Goal: Transaction & Acquisition: Download file/media

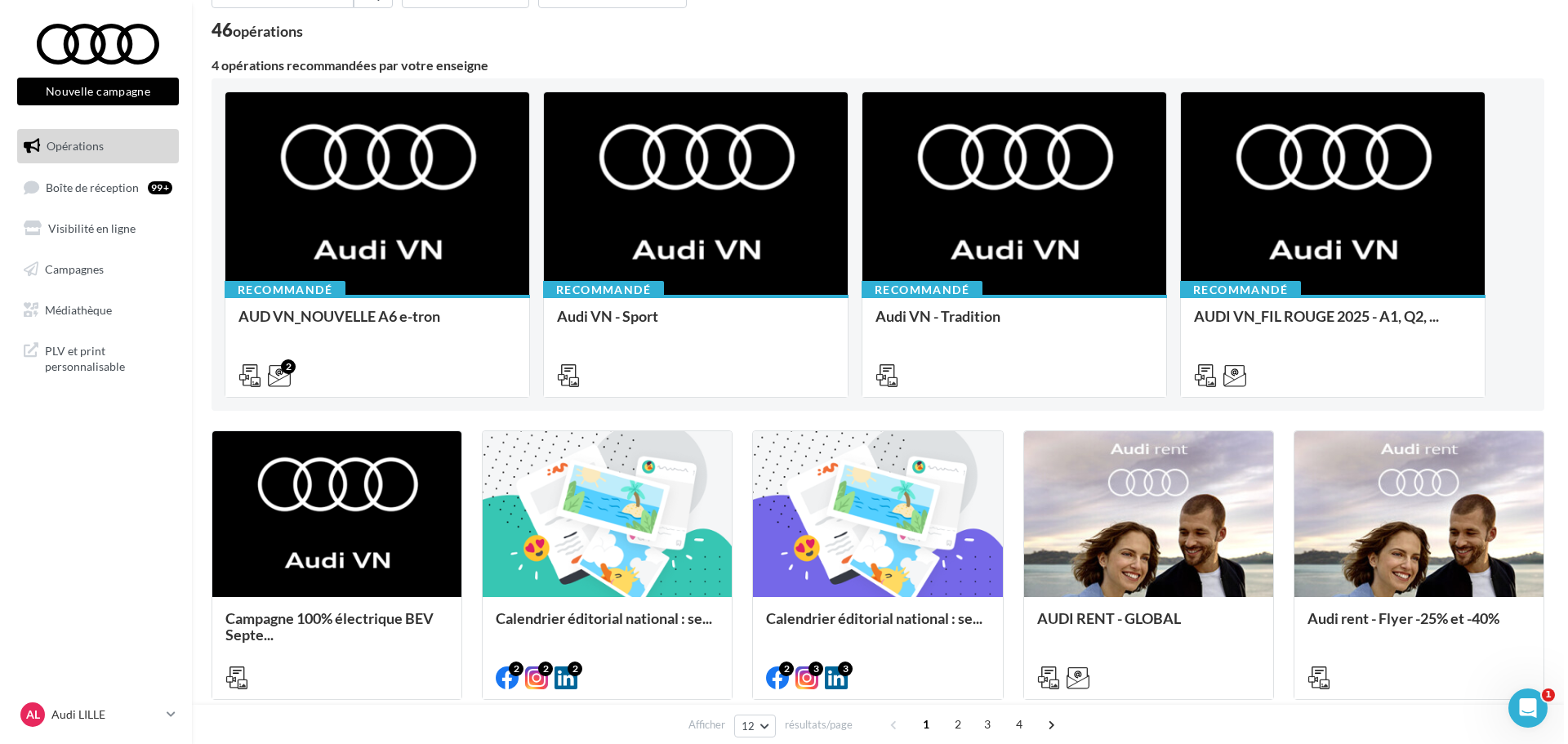
scroll to position [164, 0]
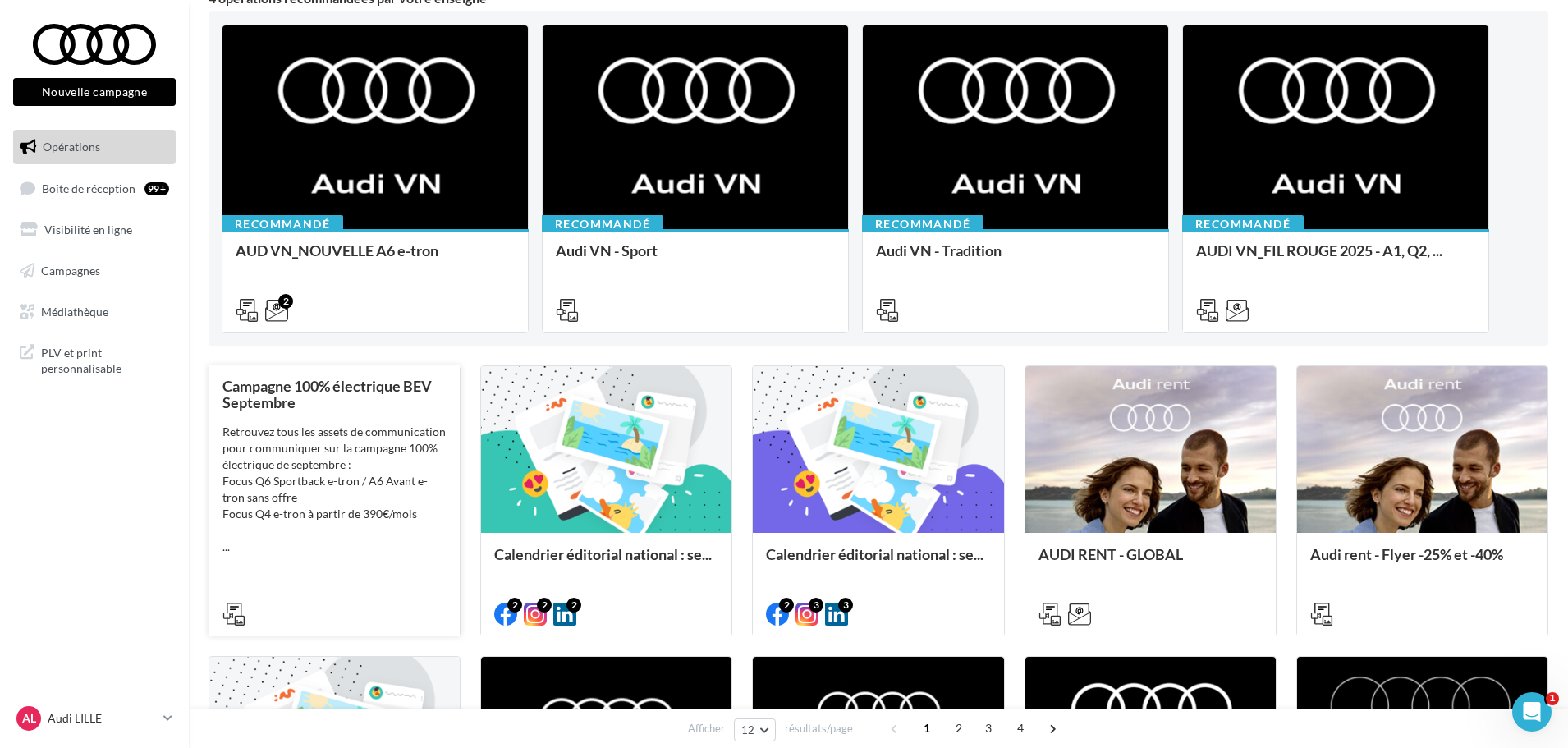
click at [344, 482] on div "Retrouvez tous les assets de communication pour communiquer sur la campagne 100…" at bounding box center [334, 489] width 224 height 131
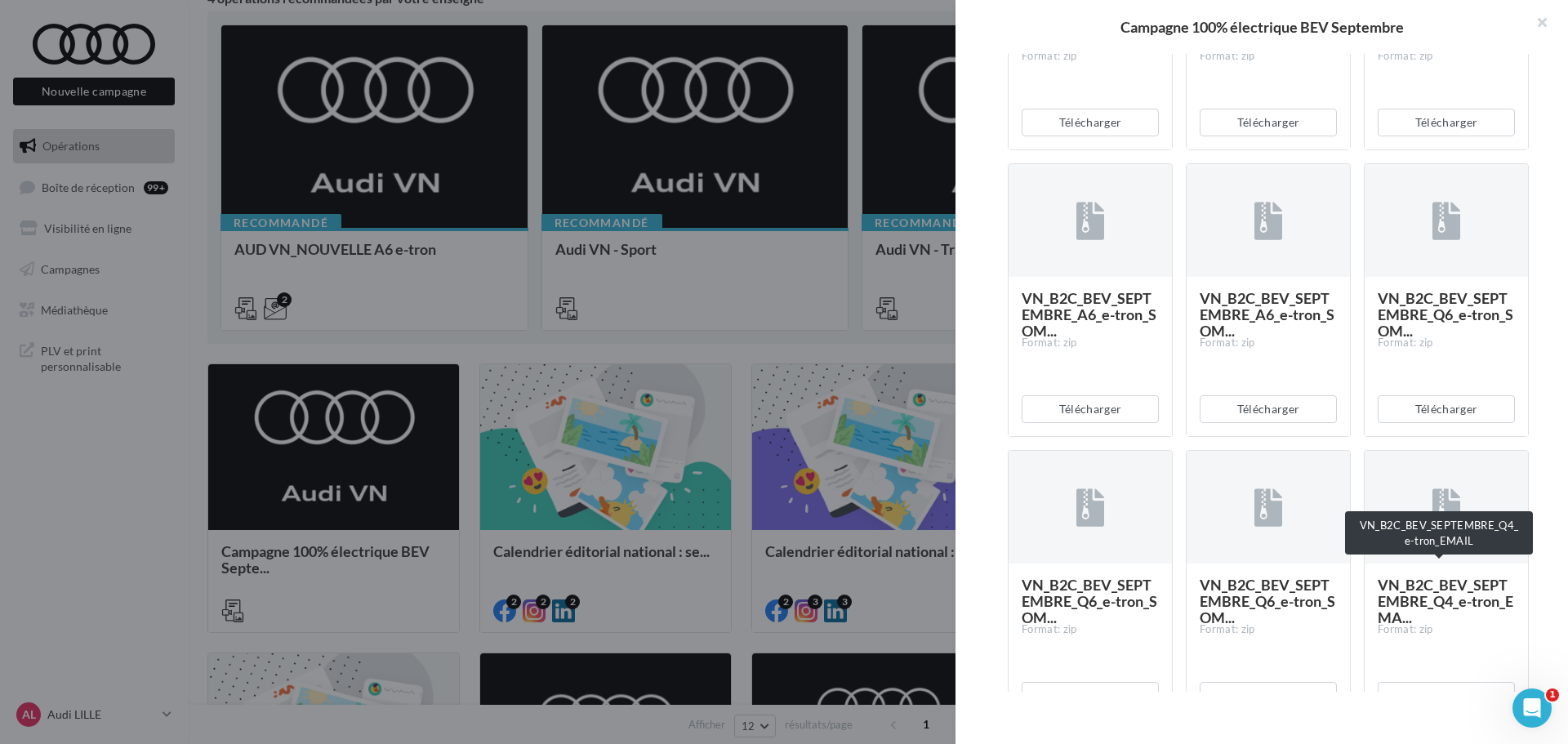
scroll to position [1528, 0]
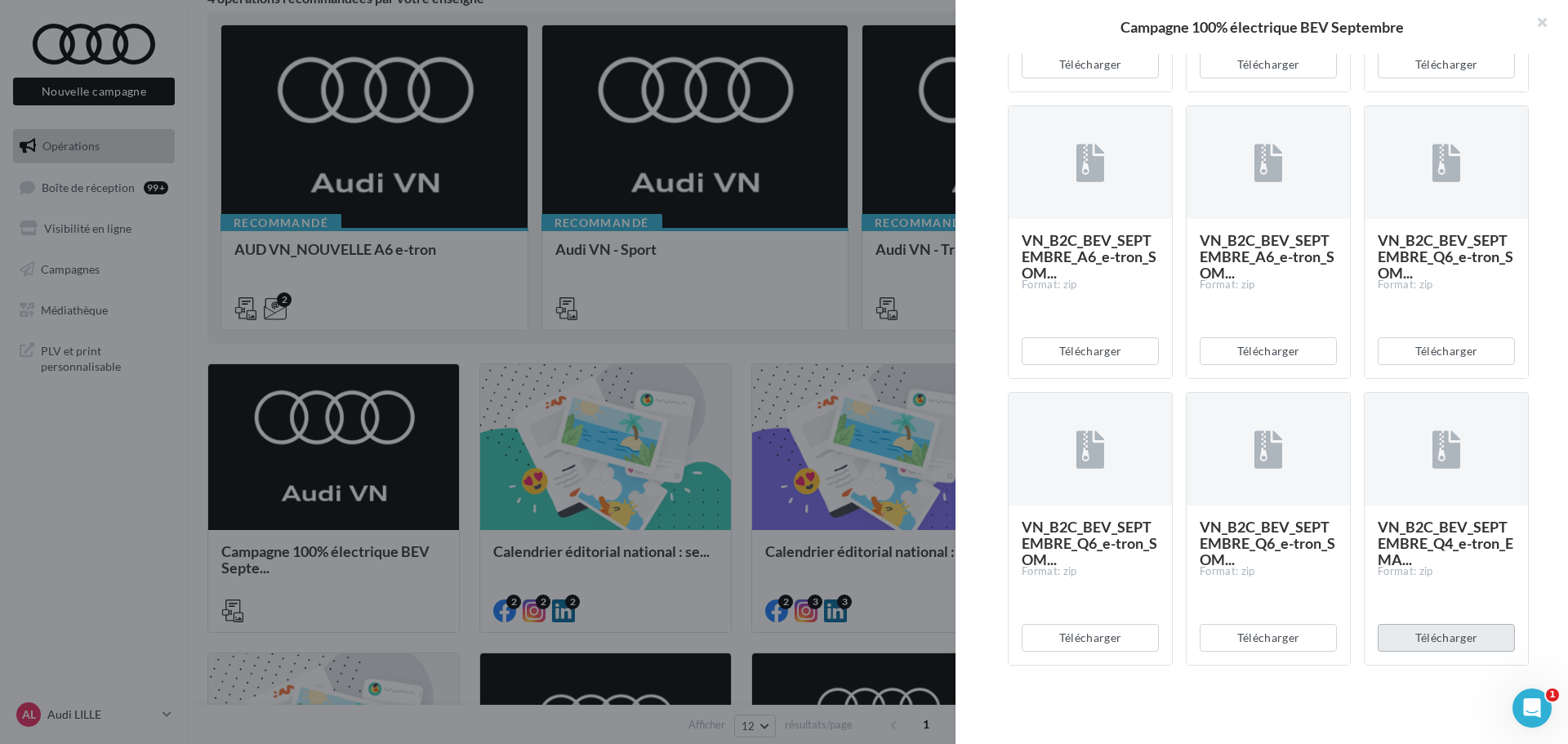
click at [1450, 642] on button "Télécharger" at bounding box center [1446, 637] width 137 height 28
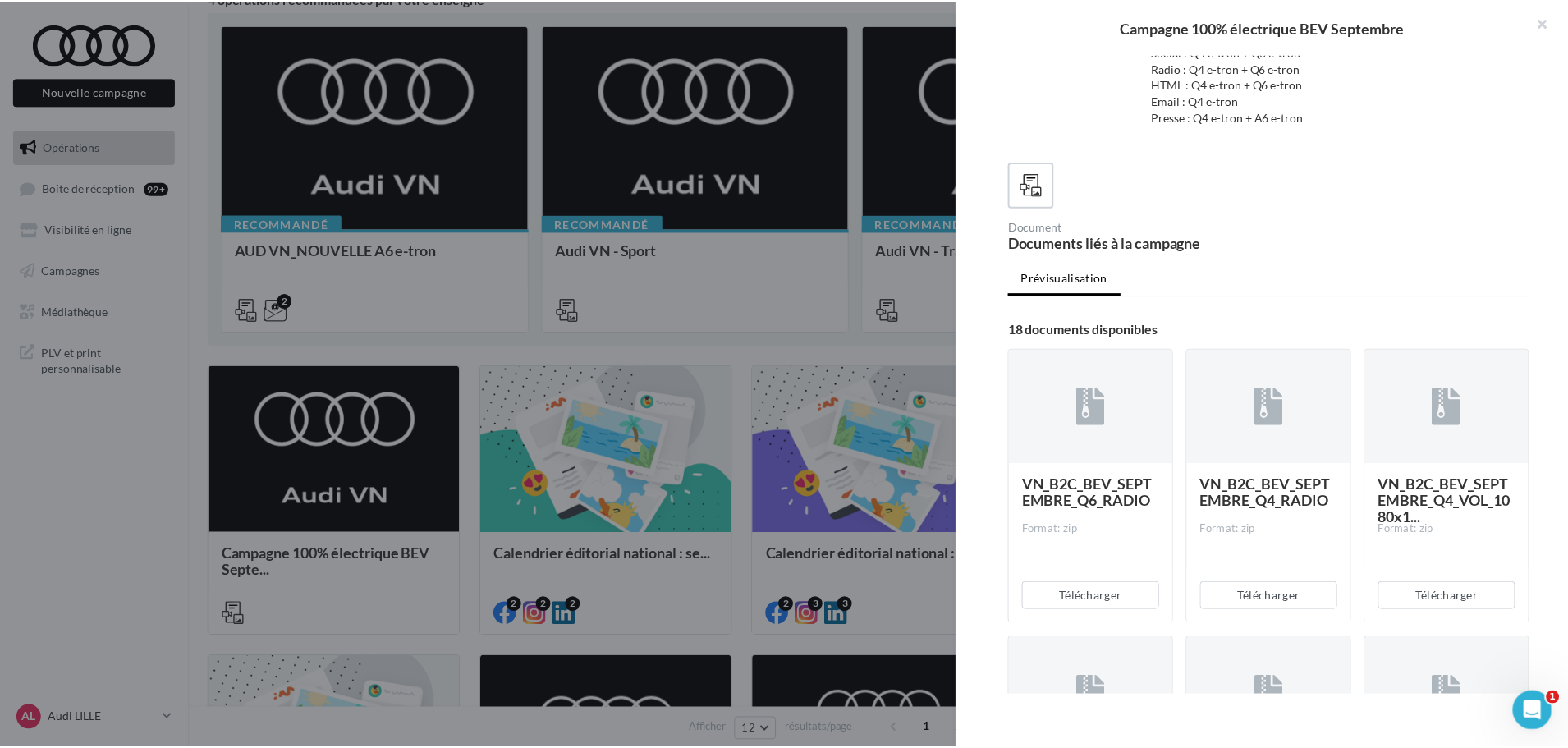
scroll to position [59, 0]
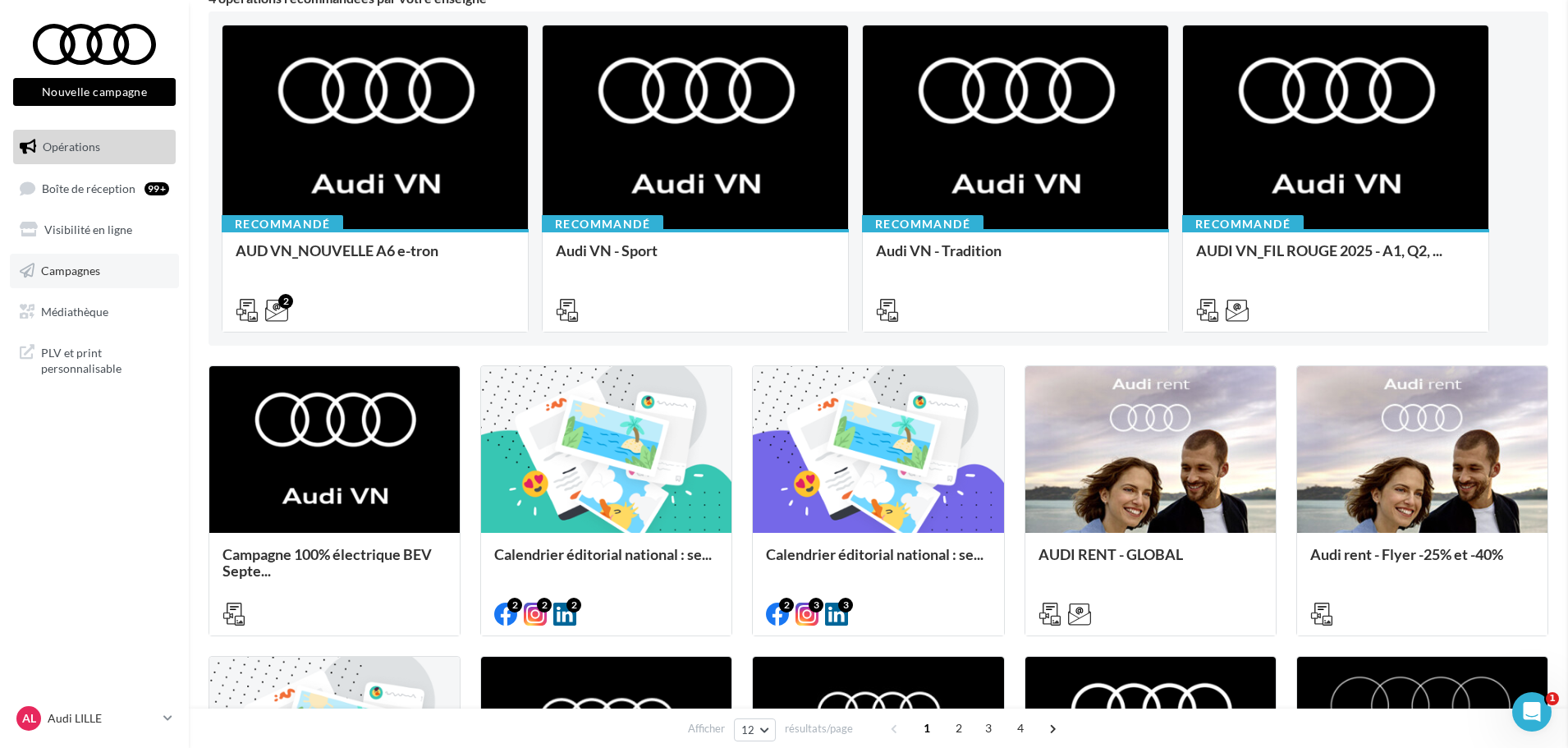
click at [81, 270] on span "Campagnes" at bounding box center [70, 270] width 59 height 14
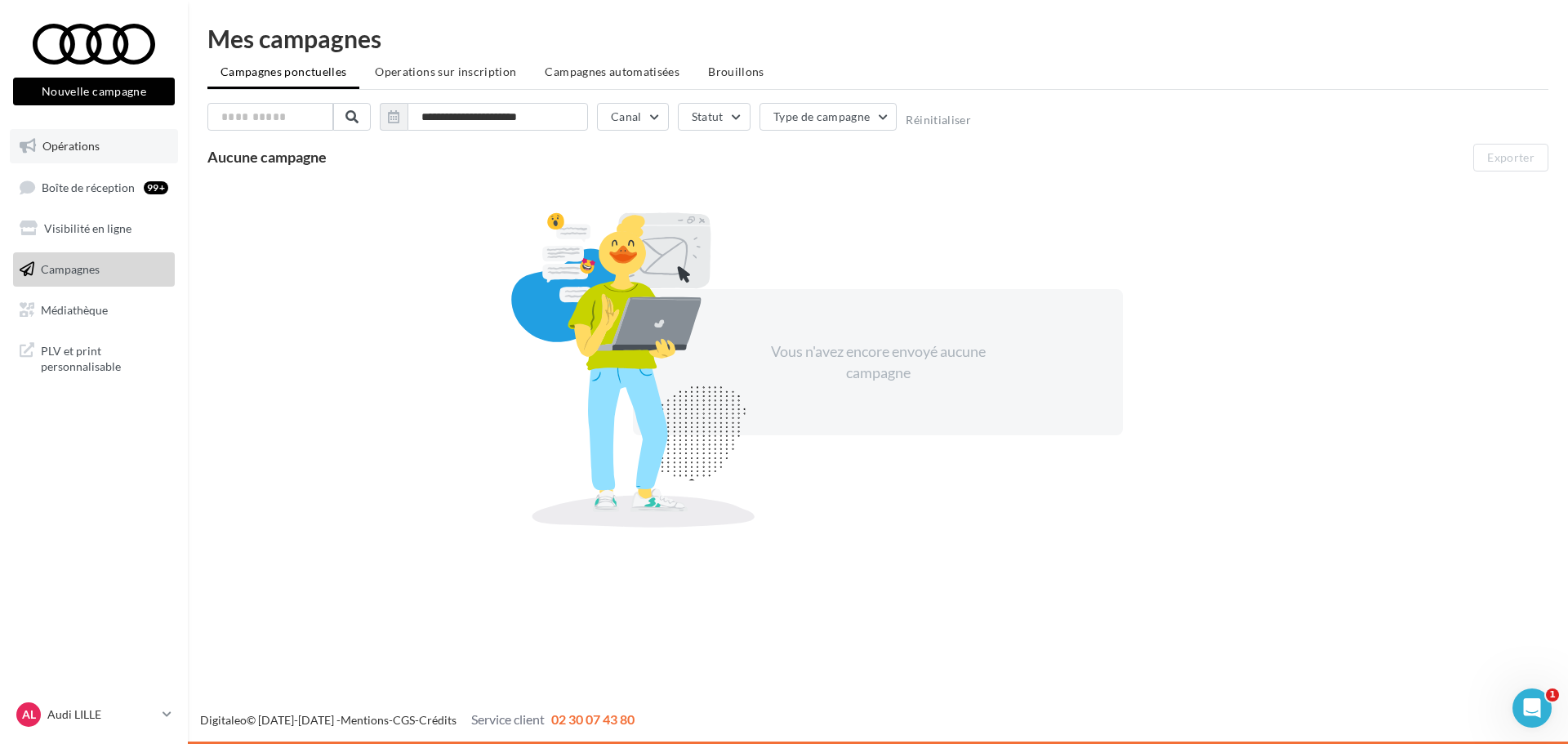
click at [85, 140] on span "Opérations" at bounding box center [71, 145] width 58 height 13
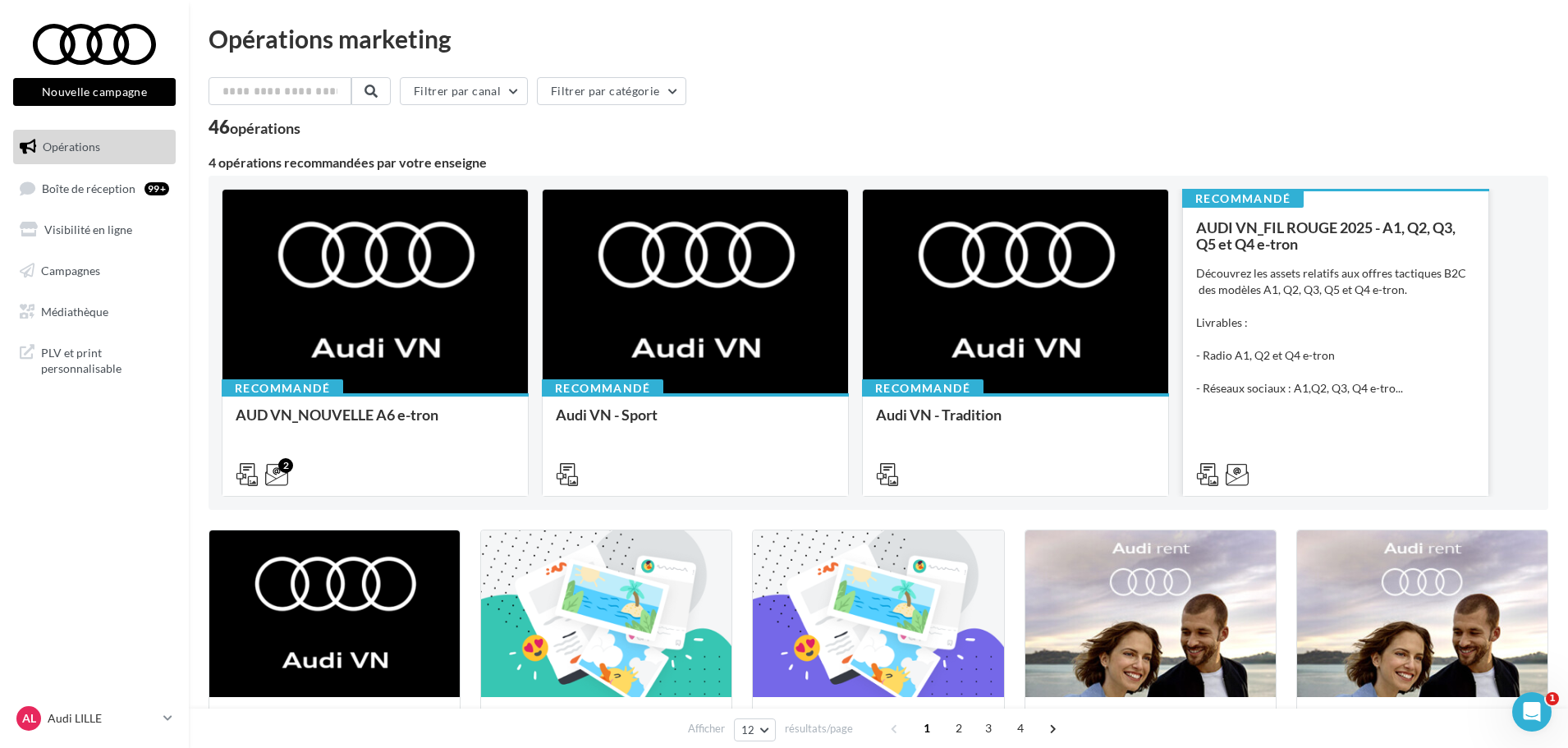
click at [1325, 391] on div "Découvrez les assets relatifs aux offres tactiques B2C des modèles A1, Q2, Q3, …" at bounding box center [1335, 331] width 279 height 131
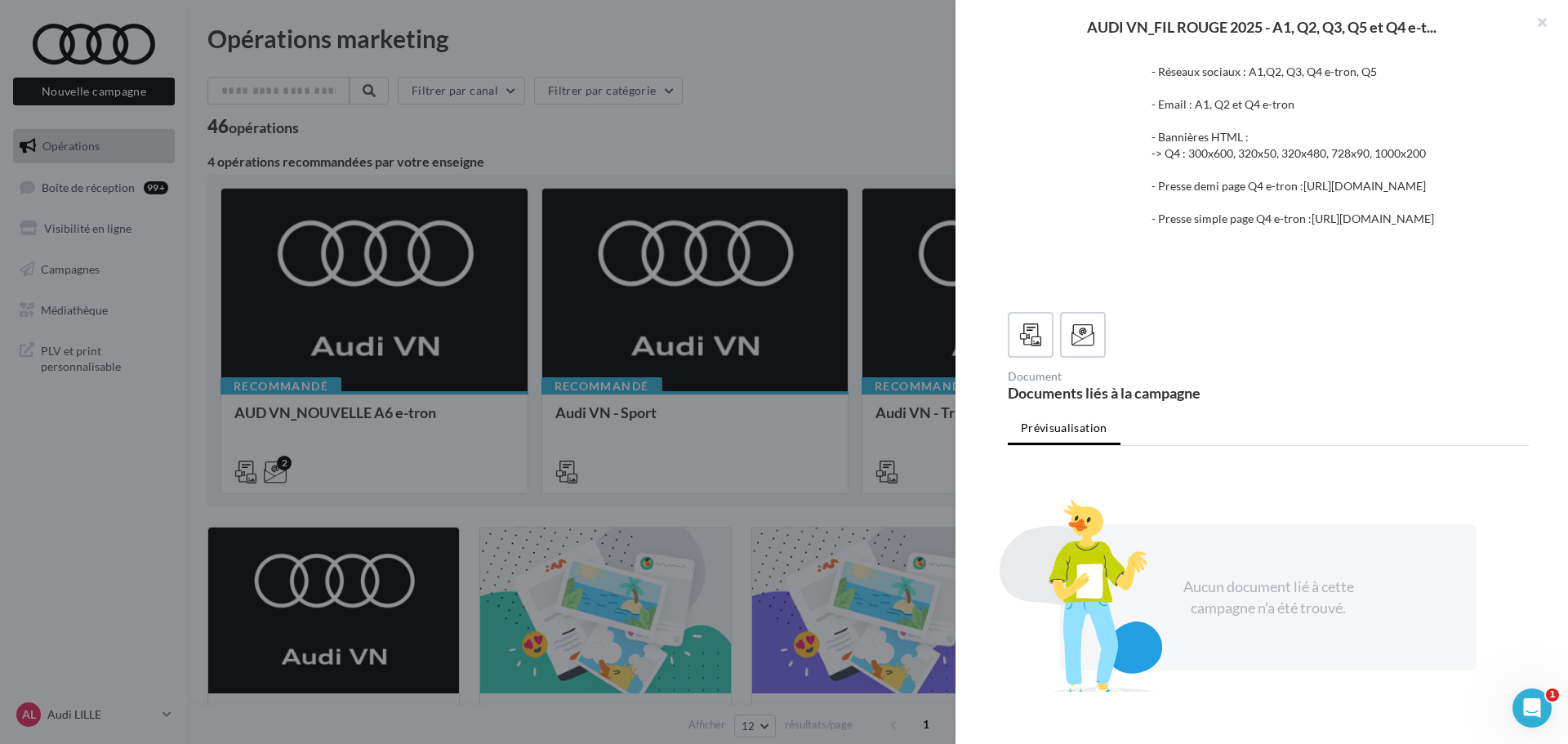
scroll to position [327, 0]
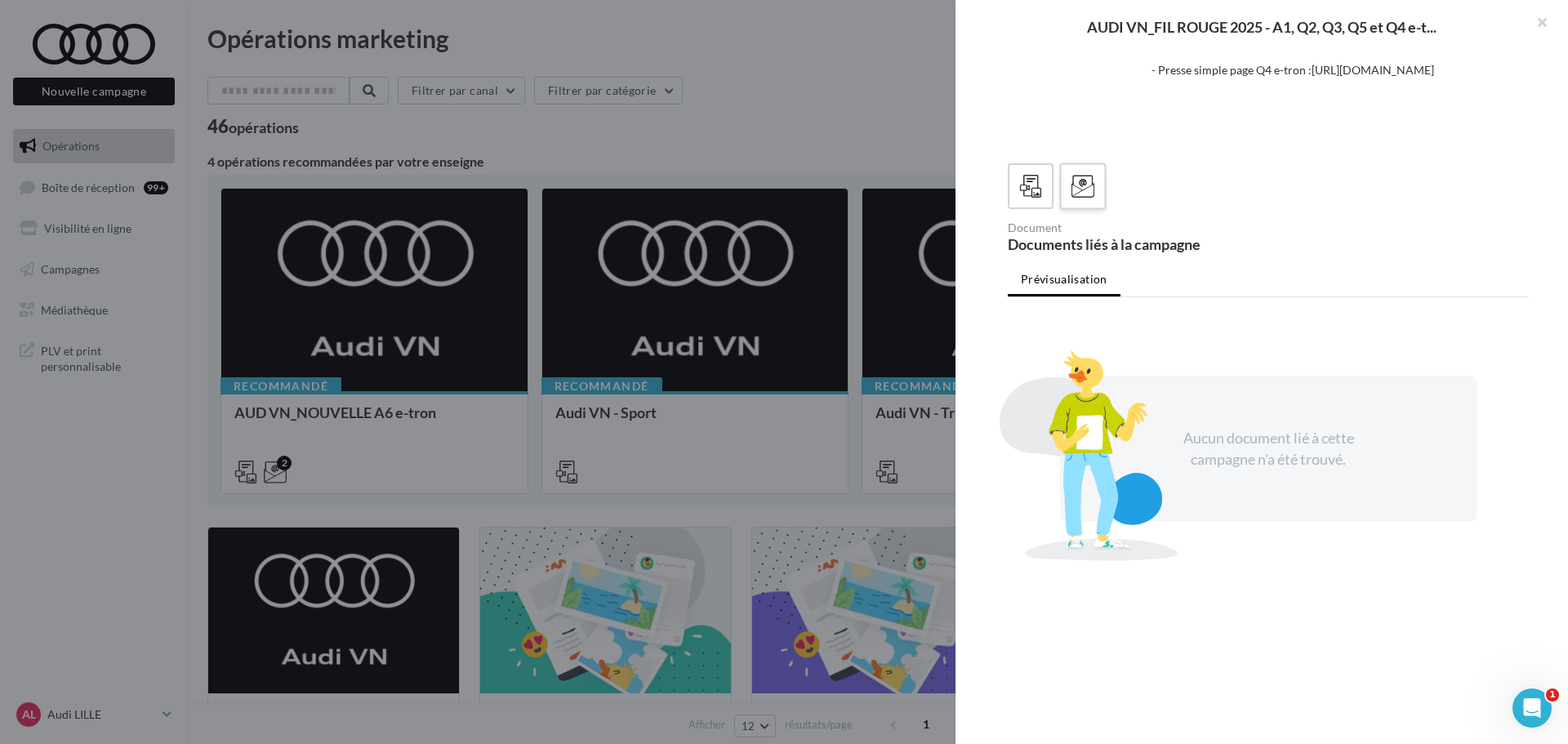
click at [1102, 187] on label at bounding box center [1083, 186] width 47 height 47
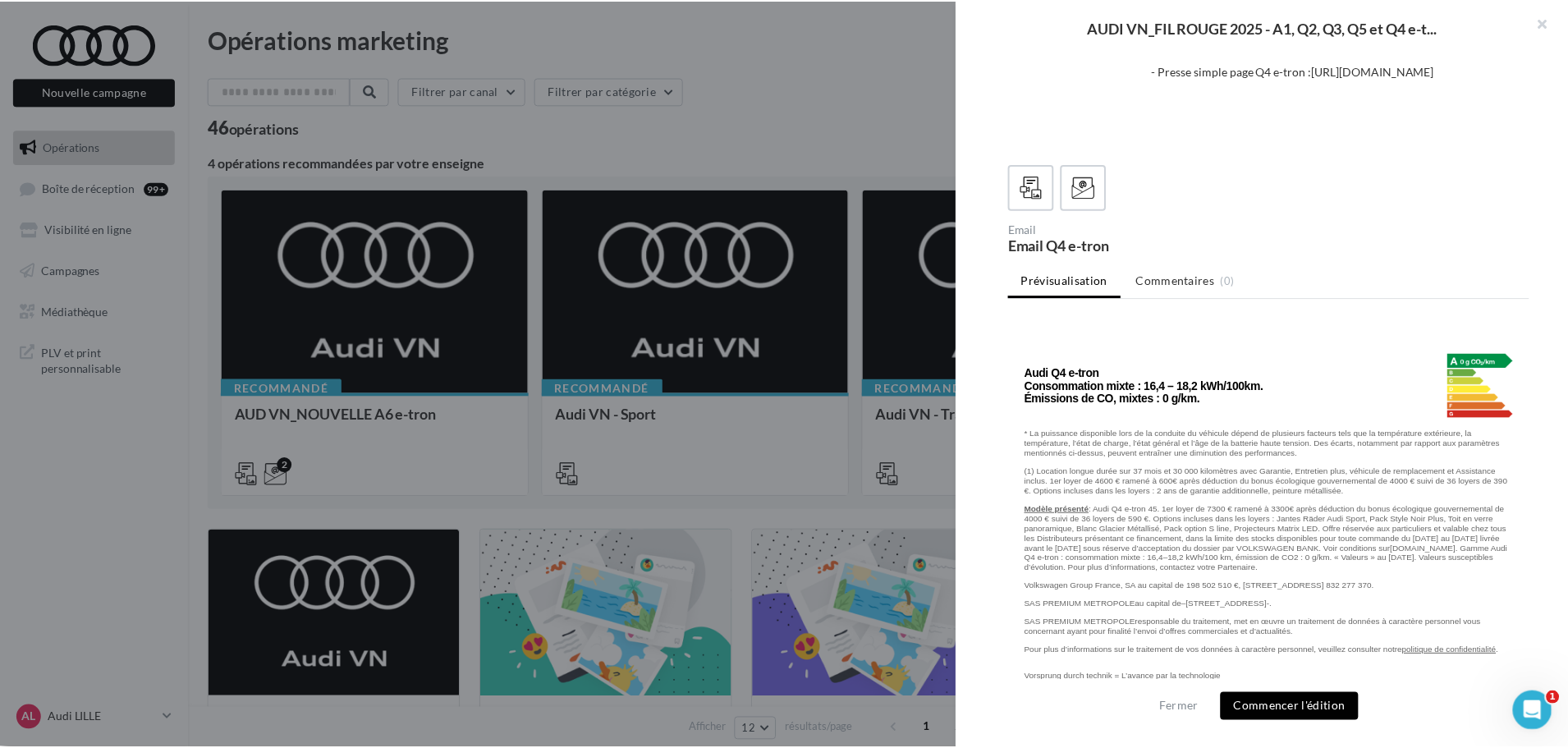
scroll to position [2408, 0]
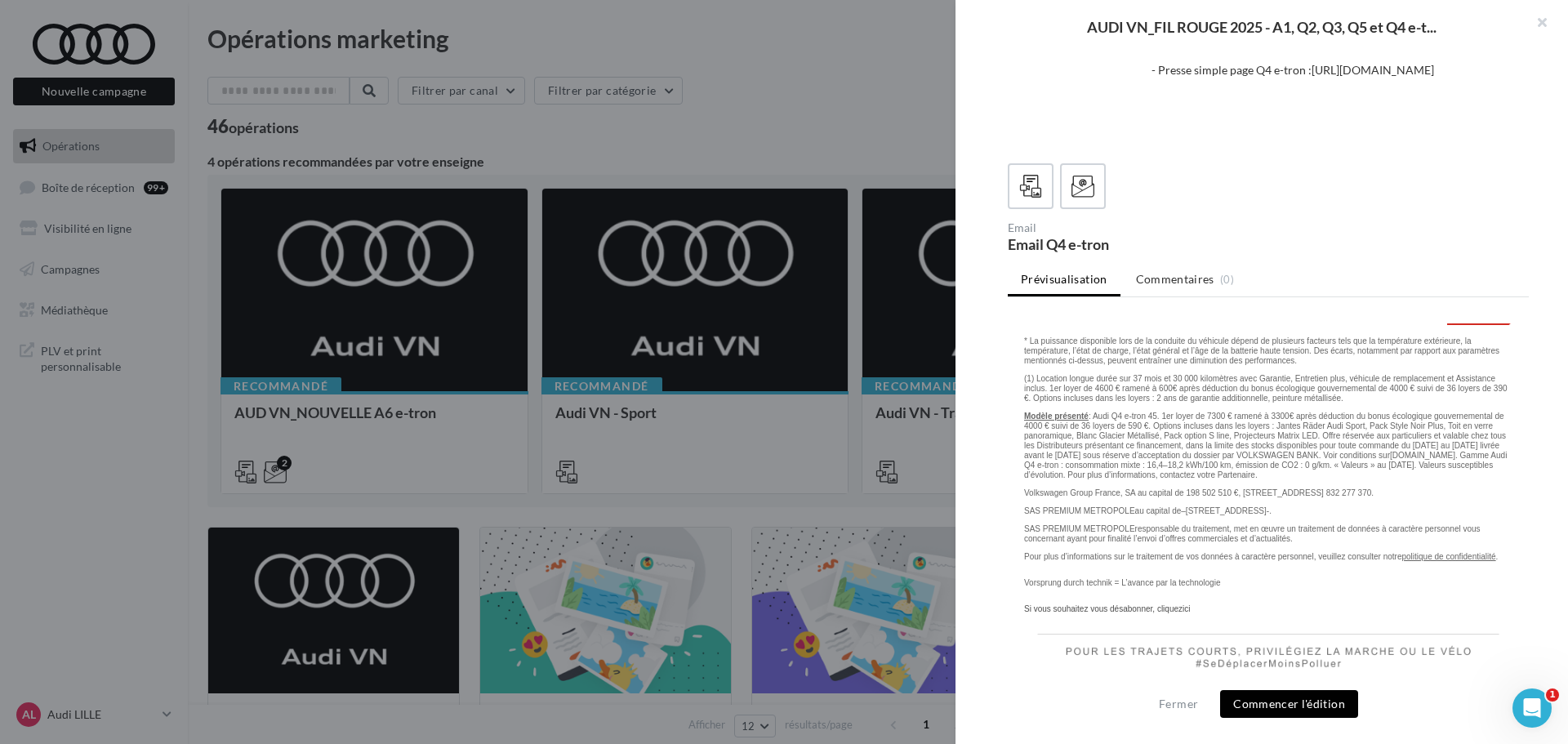
click at [633, 498] on div at bounding box center [784, 372] width 1568 height 744
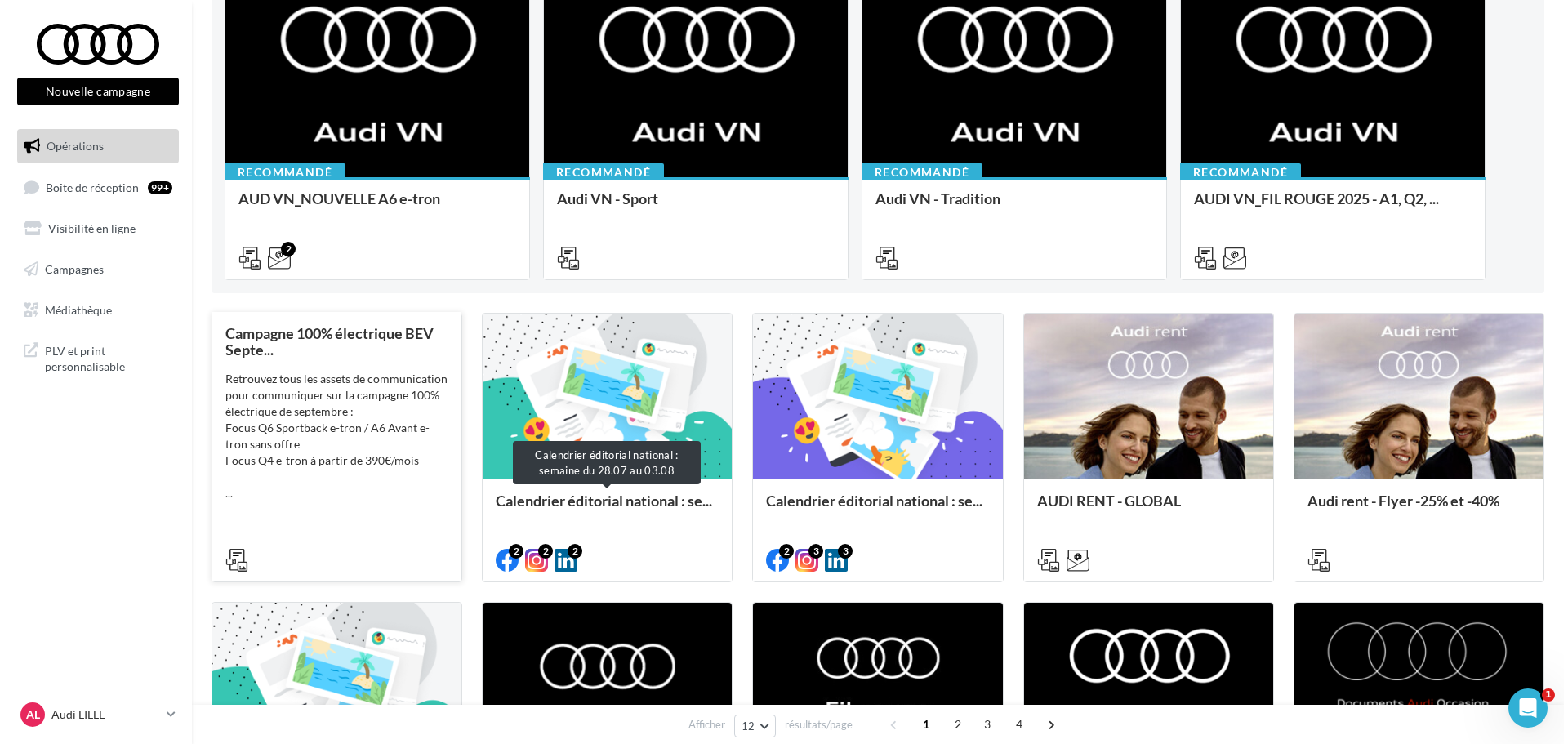
scroll to position [245, 0]
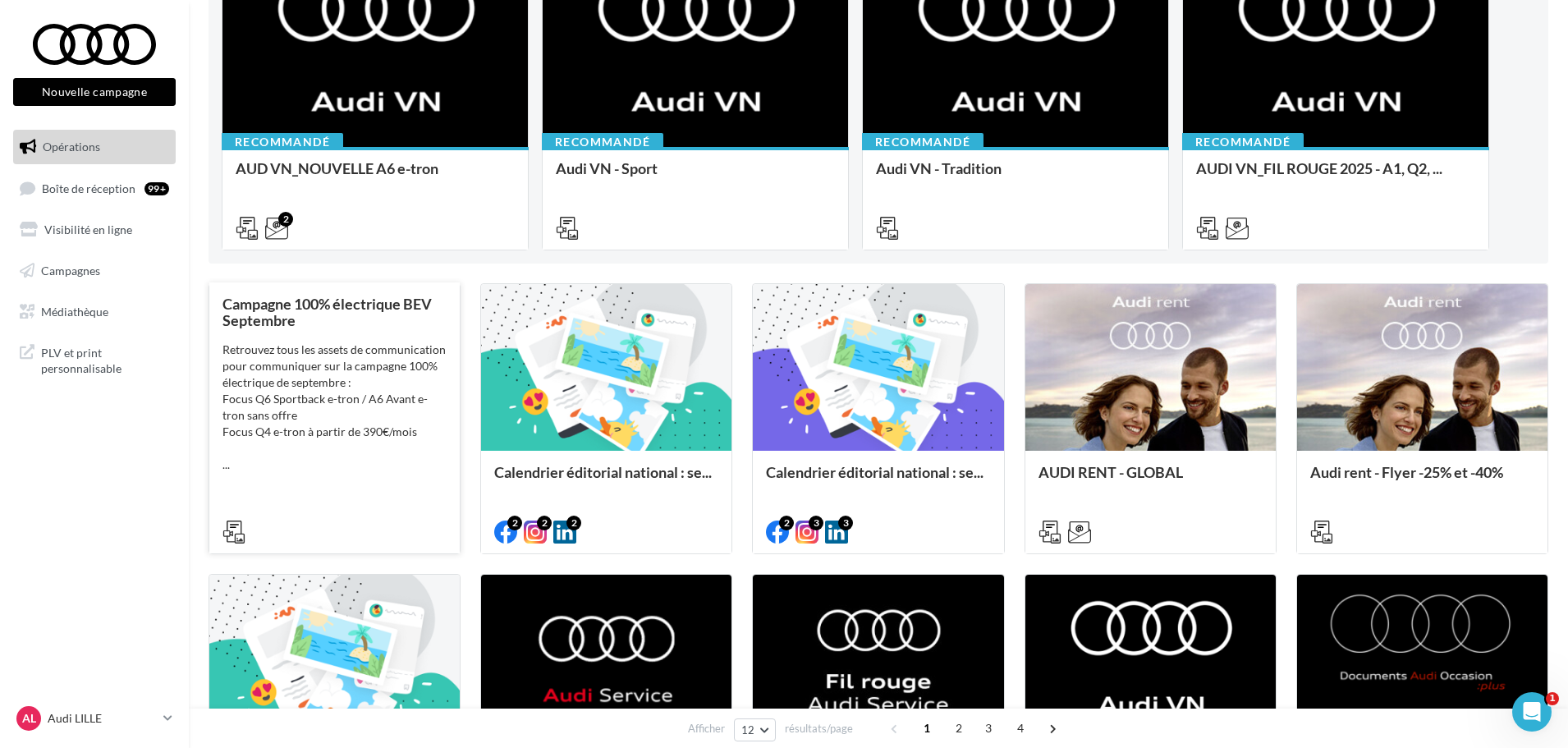
click at [326, 453] on div "Retrouvez tous les assets de communication pour communiquer sur la campagne 100…" at bounding box center [334, 407] width 224 height 131
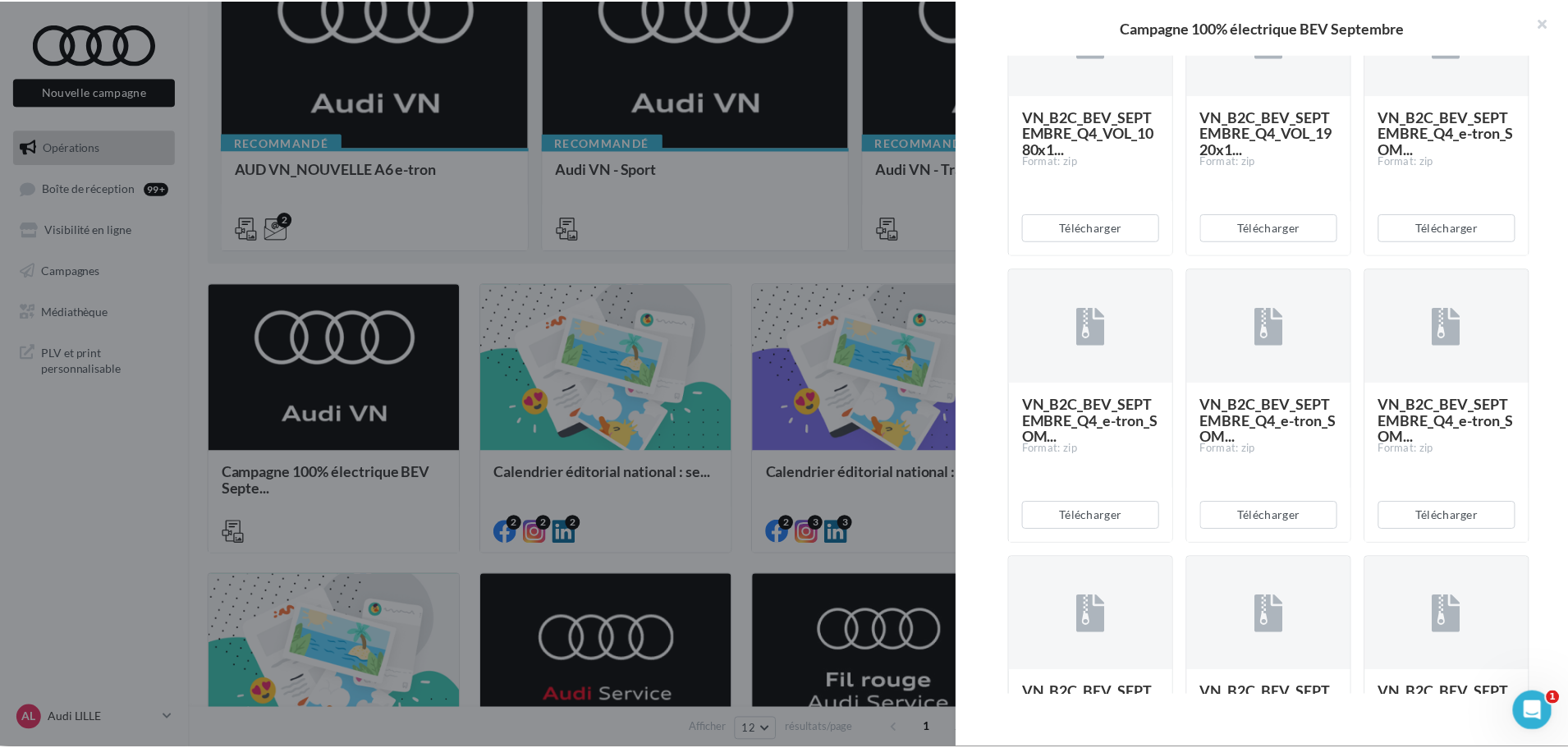
scroll to position [222, 0]
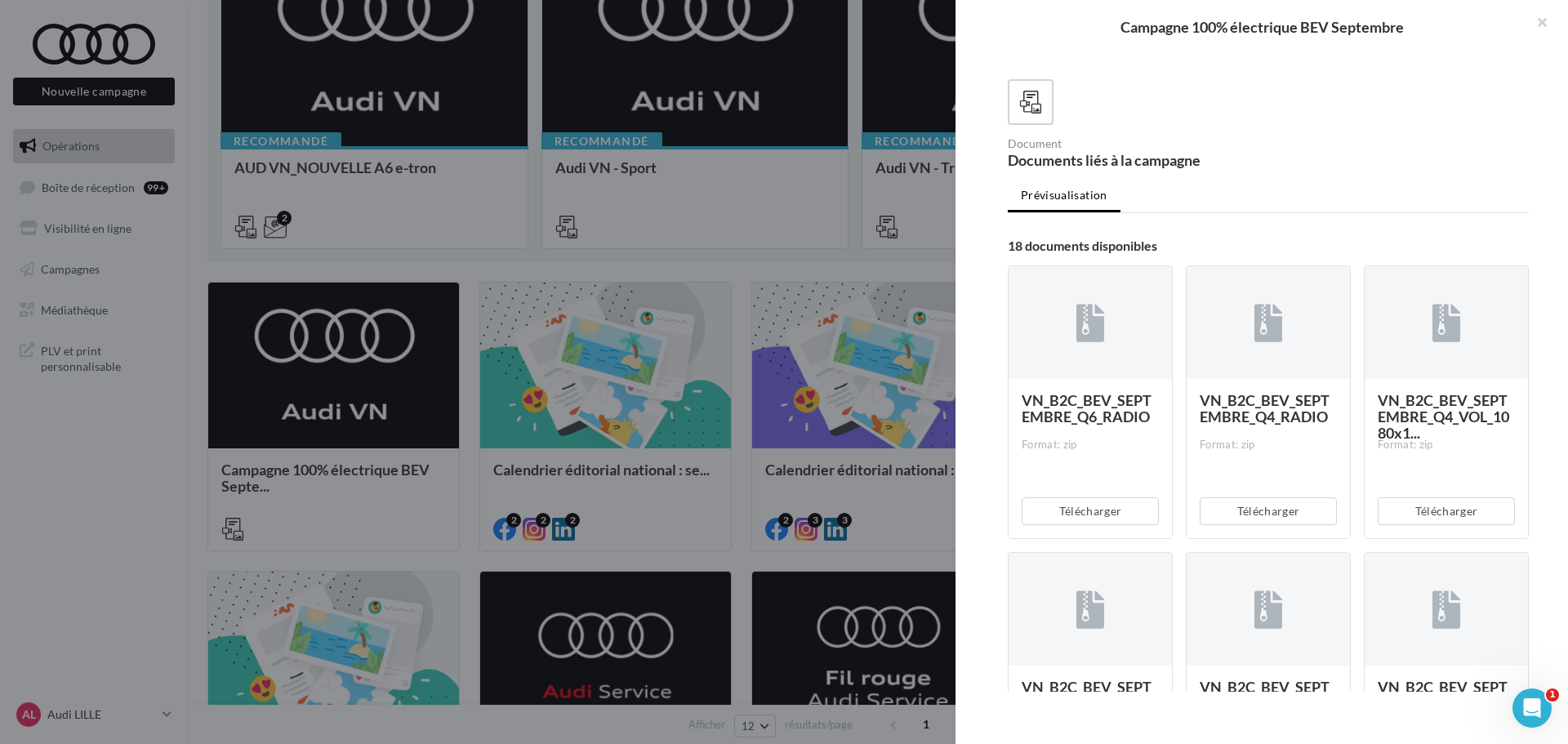
click at [736, 302] on div at bounding box center [784, 372] width 1568 height 744
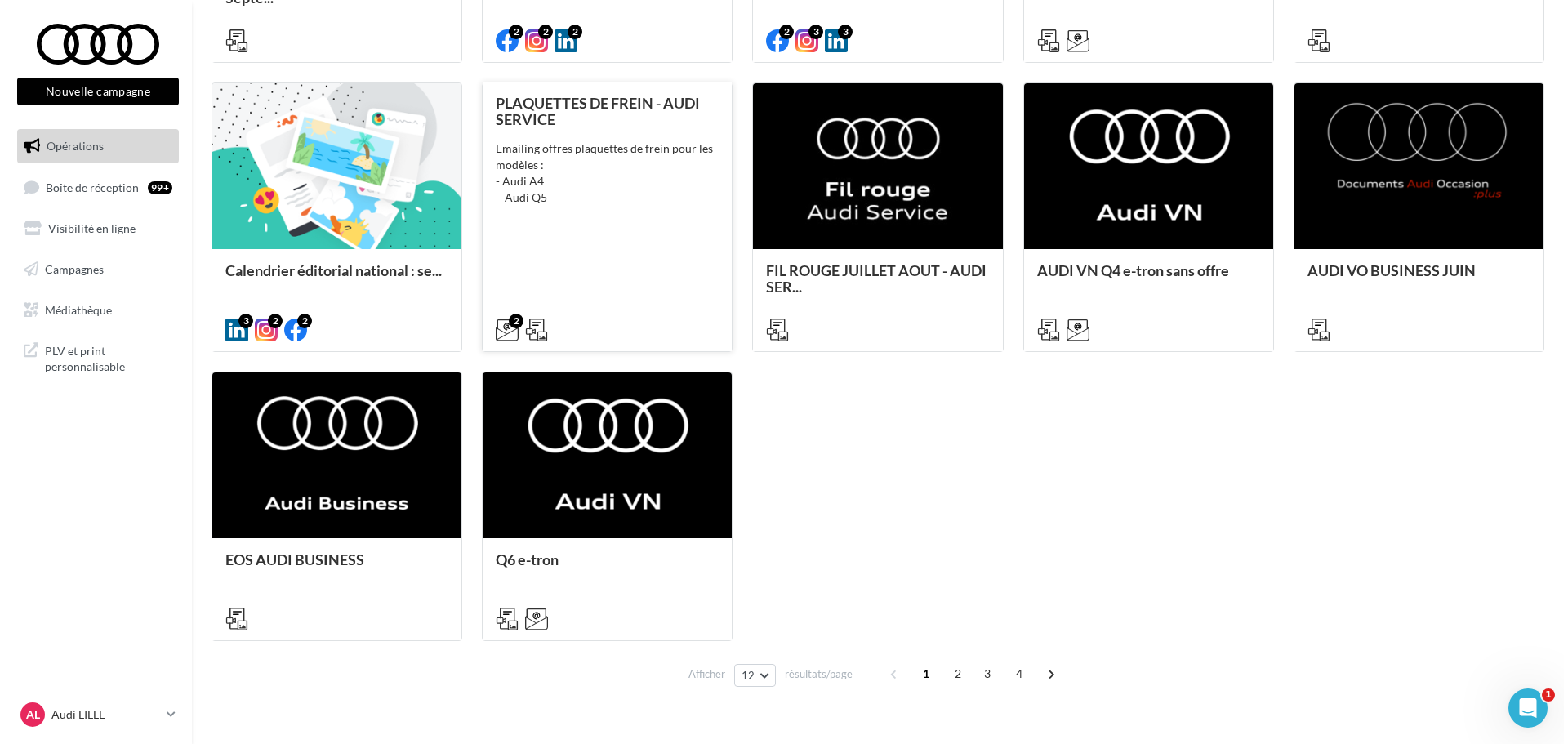
scroll to position [735, 0]
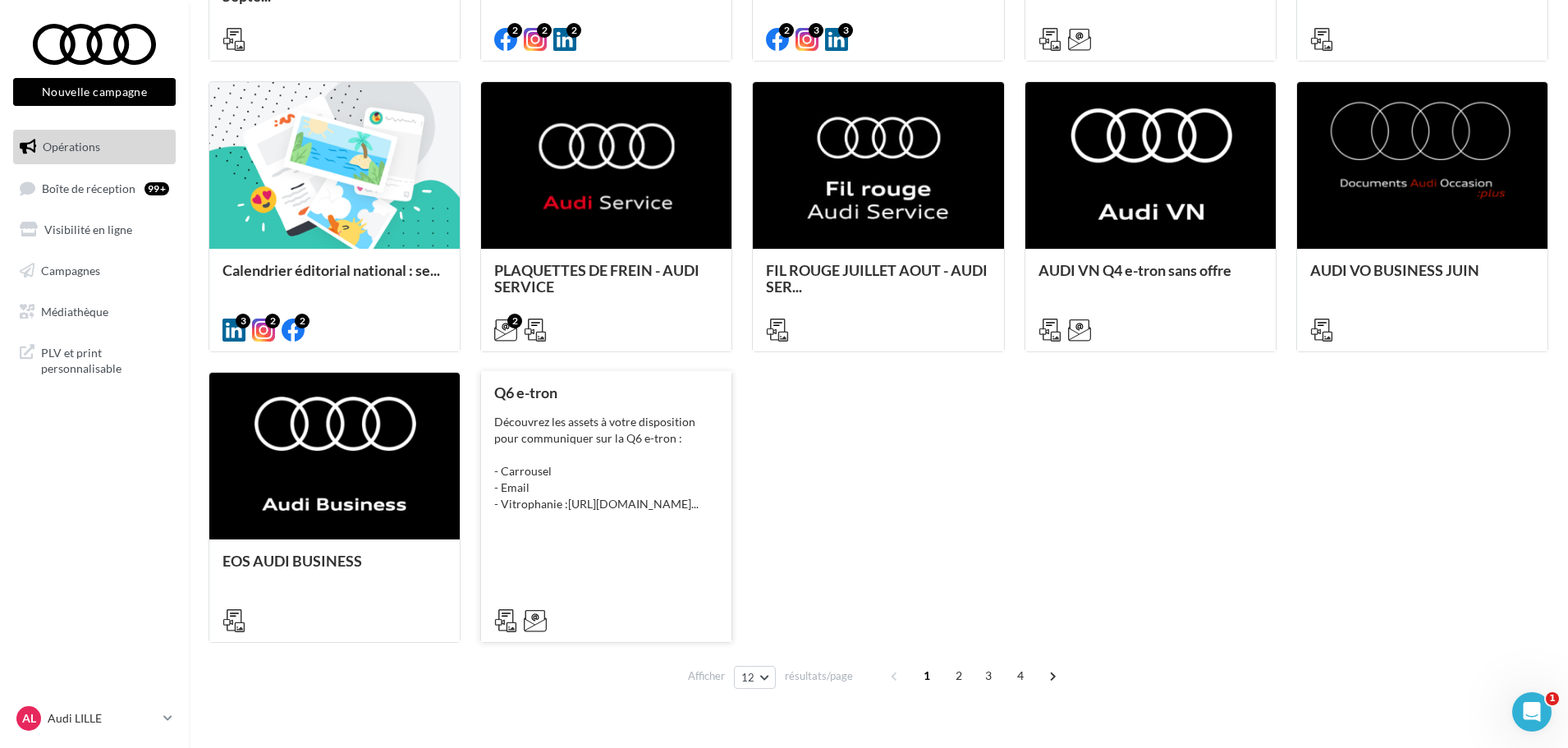
click at [607, 453] on div "Découvrez les assets à votre disposition pour communiquer sur la Q6 e-tron : - …" at bounding box center [606, 463] width 224 height 98
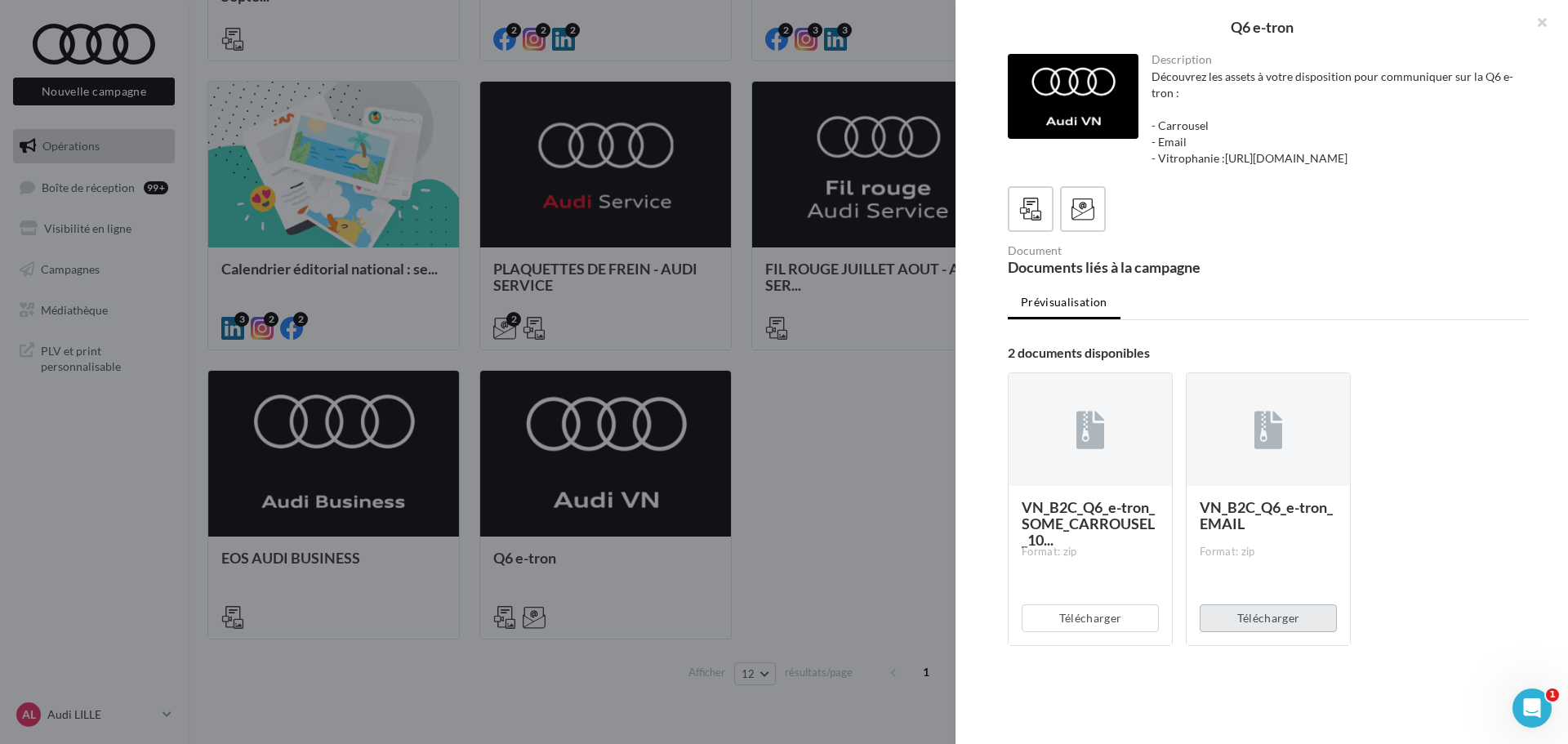
click at [1272, 631] on button "Télécharger" at bounding box center [1268, 618] width 137 height 28
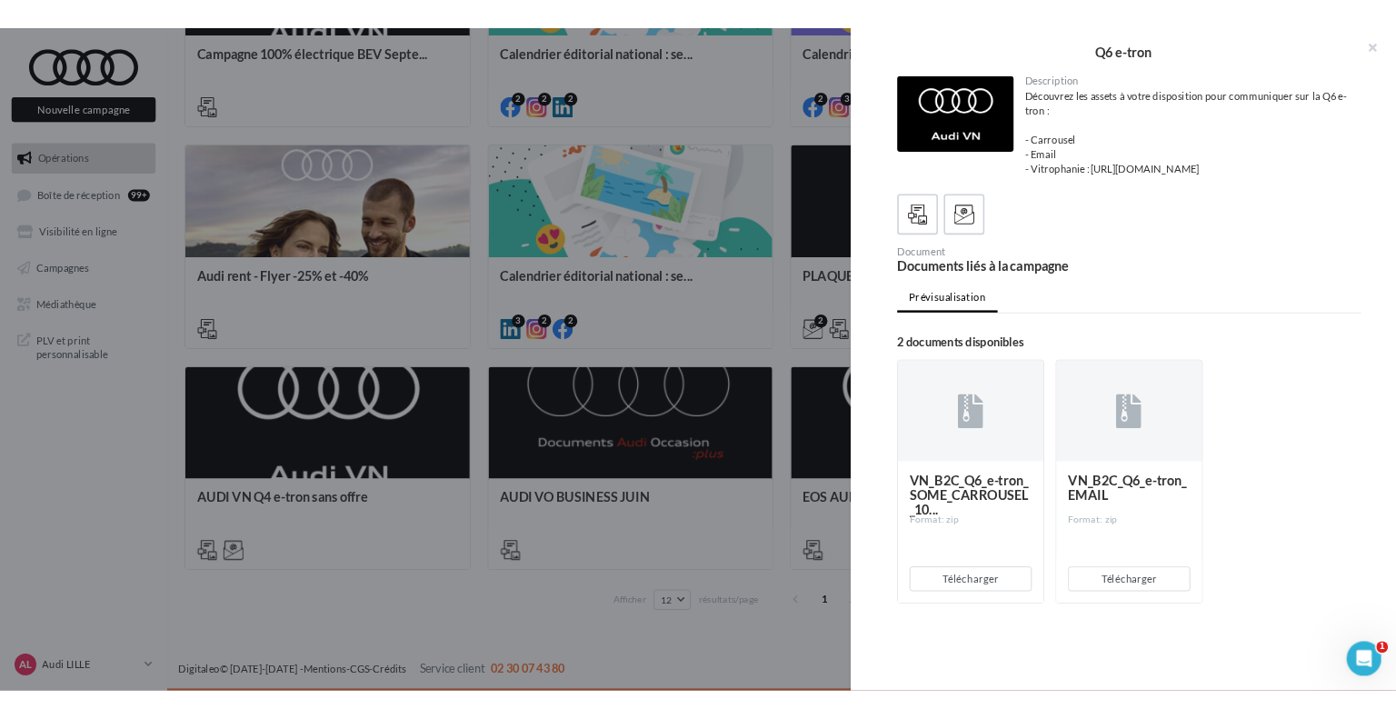
scroll to position [761, 0]
